Goal: Transaction & Acquisition: Purchase product/service

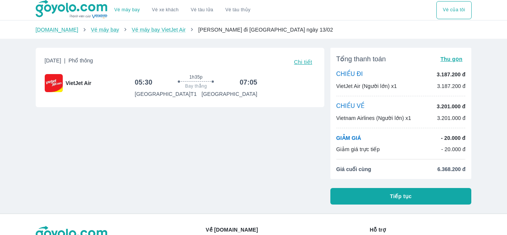
drag, startPoint x: 297, startPoint y: 57, endPoint x: 299, endPoint y: 61, distance: 4.2
click at [297, 59] on button "Chi tiết" at bounding box center [303, 62] width 24 height 11
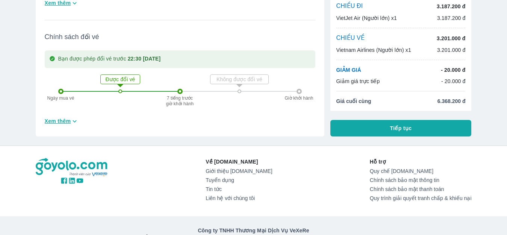
scroll to position [263, 0]
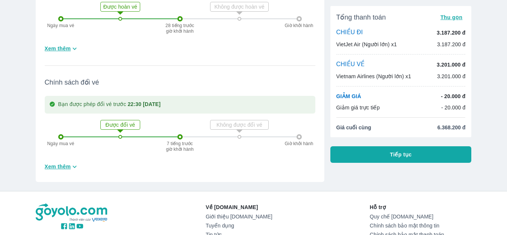
click at [55, 50] on span "Xem thêm" at bounding box center [58, 49] width 26 height 8
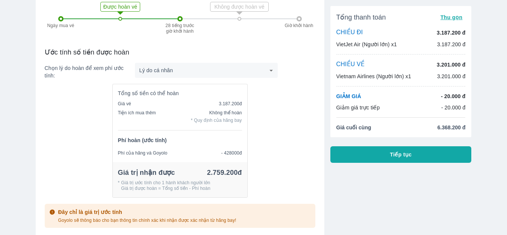
drag, startPoint x: 282, startPoint y: 101, endPoint x: 242, endPoint y: 84, distance: 43.3
click at [282, 101] on div "Tổng số tiền có thể hoàn Giá vé 3.187.200đ Tiện ích mua thêm Không thể hoàn * Q…" at bounding box center [180, 144] width 270 height 120
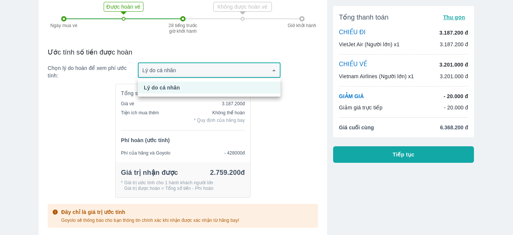
click at [217, 73] on div at bounding box center [256, 117] width 513 height 235
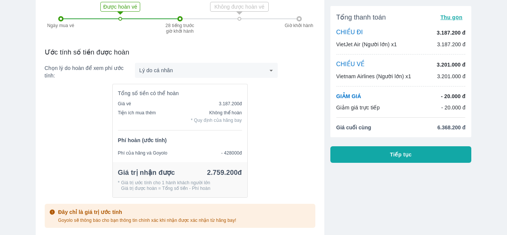
click at [275, 110] on div "Tổng số tiền có thể hoàn Giá vé 3.187.200đ Tiện ích mua thêm Không thể hoàn * Q…" at bounding box center [180, 144] width 270 height 120
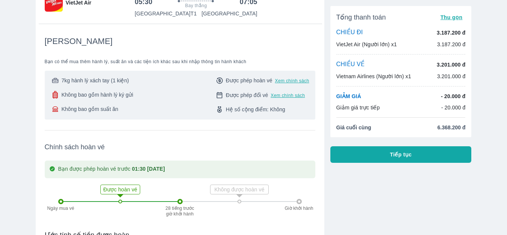
scroll to position [0, 0]
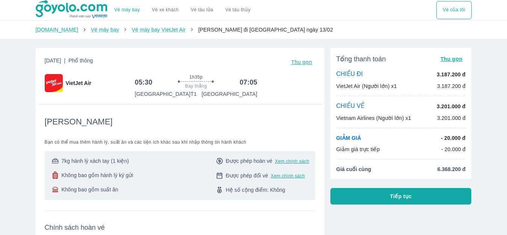
scroll to position [75, 0]
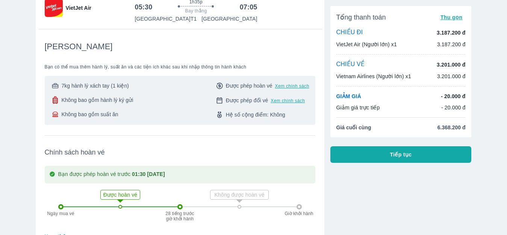
click at [388, 159] on button "Tiếp tục" at bounding box center [400, 154] width 141 height 17
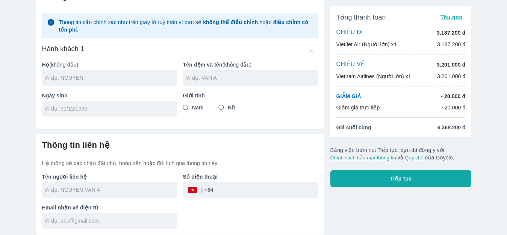
scroll to position [45, 0]
click at [120, 82] on input "text" at bounding box center [111, 78] width 132 height 8
type input "[PERSON_NAME]"
click at [255, 78] on input "text" at bounding box center [252, 78] width 132 height 8
type input "[PERSON_NAME]"
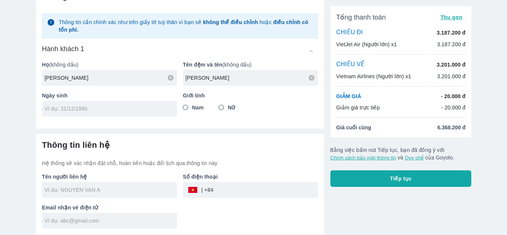
click at [96, 104] on div at bounding box center [109, 109] width 135 height 16
type input "[DATE]"
click at [223, 108] on input "Nữ" at bounding box center [221, 108] width 14 height 14
radio input "true"
click at [143, 144] on h6 "Thông tin liên hệ" at bounding box center [180, 145] width 276 height 11
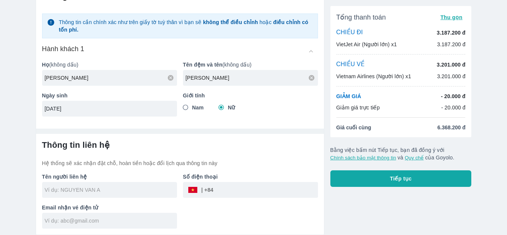
type input "[PERSON_NAME]"
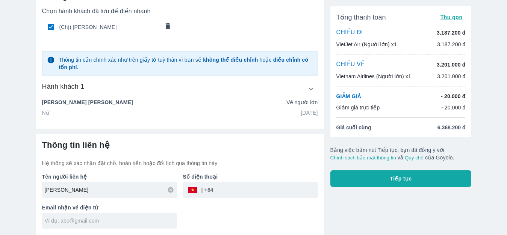
click at [385, 181] on button "Tiếp tục" at bounding box center [400, 178] width 141 height 17
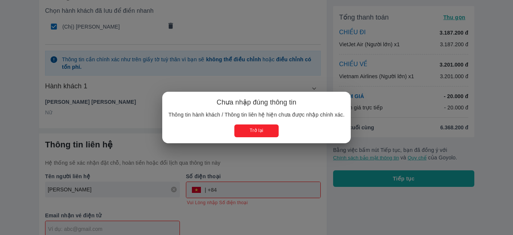
drag, startPoint x: 253, startPoint y: 125, endPoint x: 245, endPoint y: 145, distance: 21.2
click at [253, 126] on button "Trở lại" at bounding box center [256, 130] width 44 height 12
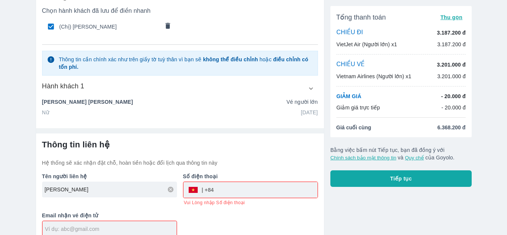
click at [226, 188] on input "tel" at bounding box center [266, 190] width 104 height 18
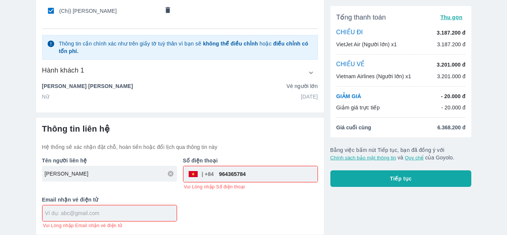
type input "964365784"
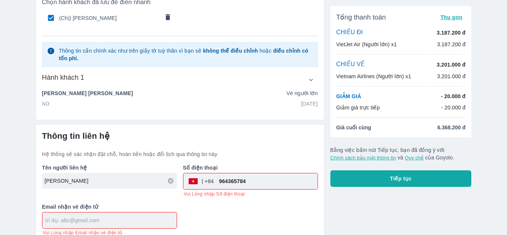
click at [88, 216] on input "text" at bounding box center [110, 220] width 131 height 8
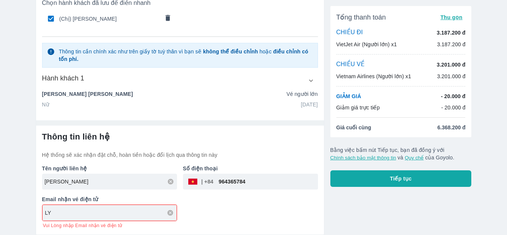
type input "L"
type input "[EMAIL_ADDRESS][DOMAIN_NAME]"
click at [371, 185] on button "Tiếp tục" at bounding box center [400, 178] width 141 height 17
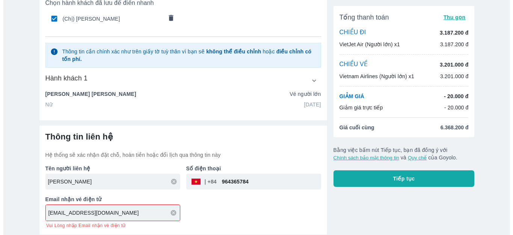
scroll to position [45, 0]
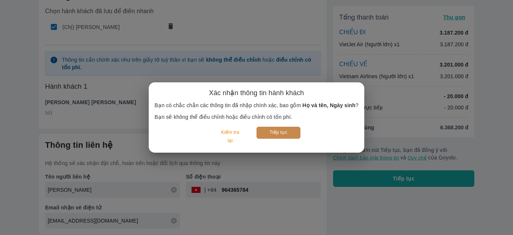
click at [282, 131] on button "Tiếp tục" at bounding box center [279, 133] width 44 height 12
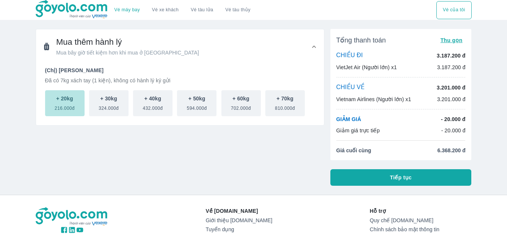
click at [66, 107] on span "216.000đ" at bounding box center [64, 106] width 20 height 9
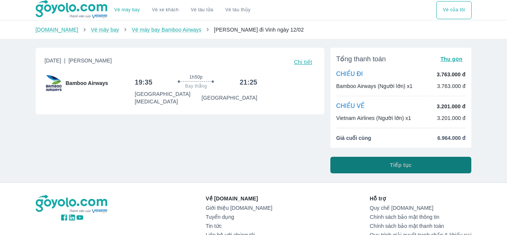
click at [406, 160] on button "Tiếp tục" at bounding box center [400, 165] width 141 height 17
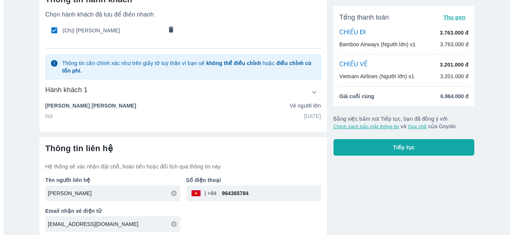
scroll to position [45, 0]
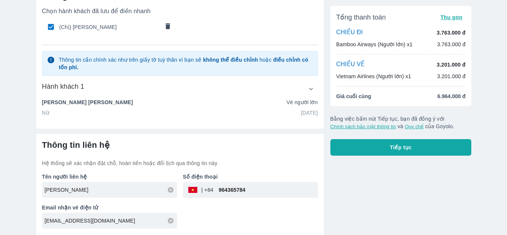
click at [384, 142] on button "Tiếp tục" at bounding box center [400, 147] width 141 height 17
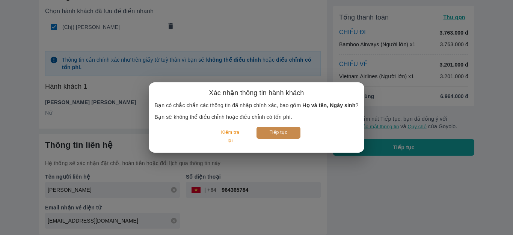
click at [287, 131] on button "Tiếp tục" at bounding box center [279, 133] width 44 height 12
